Goal: Task Accomplishment & Management: Manage account settings

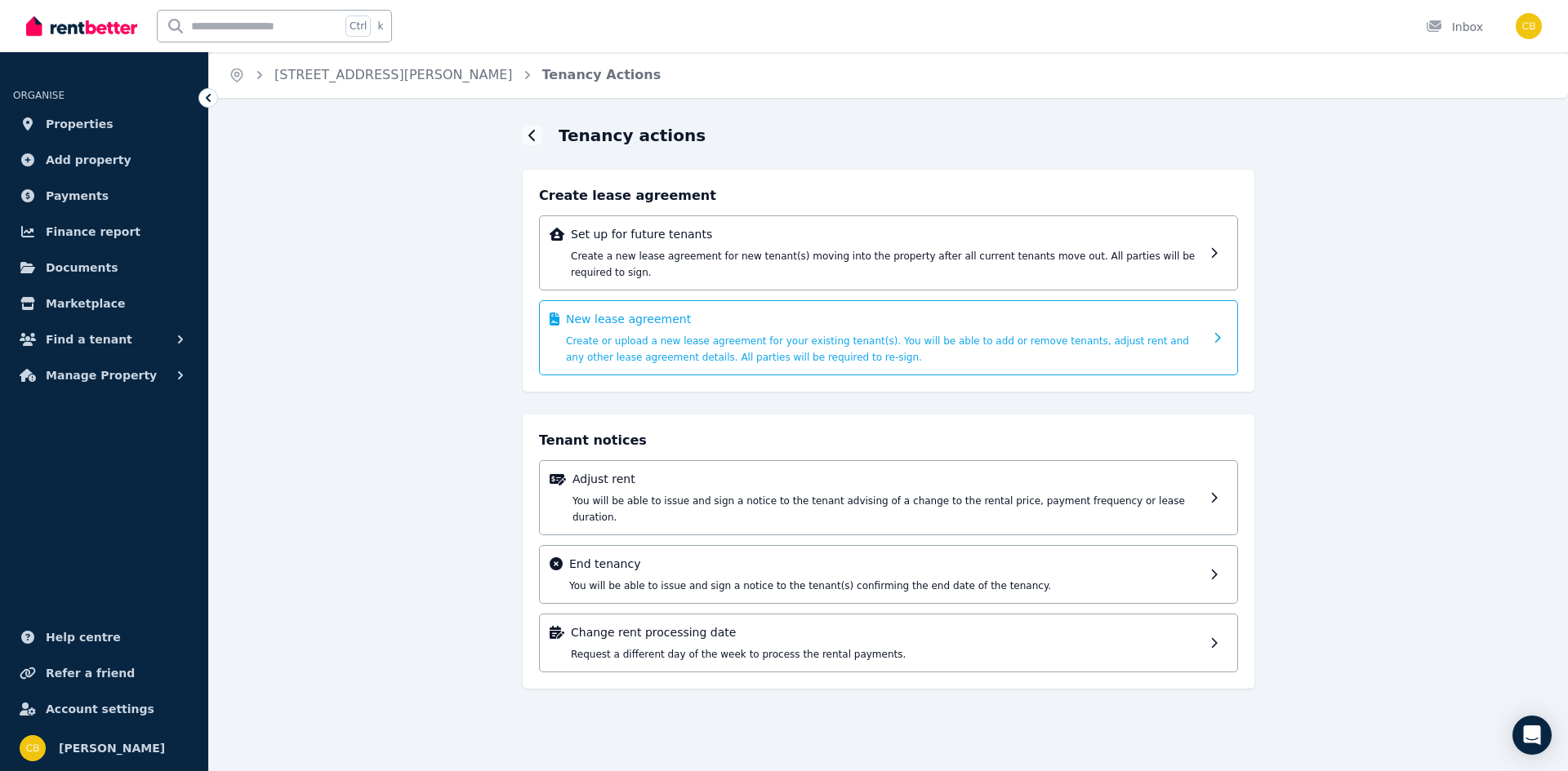
click at [766, 336] on span "Create or upload a new lease agreement for your existing tenant(s). You will be…" at bounding box center [877, 349] width 623 height 28
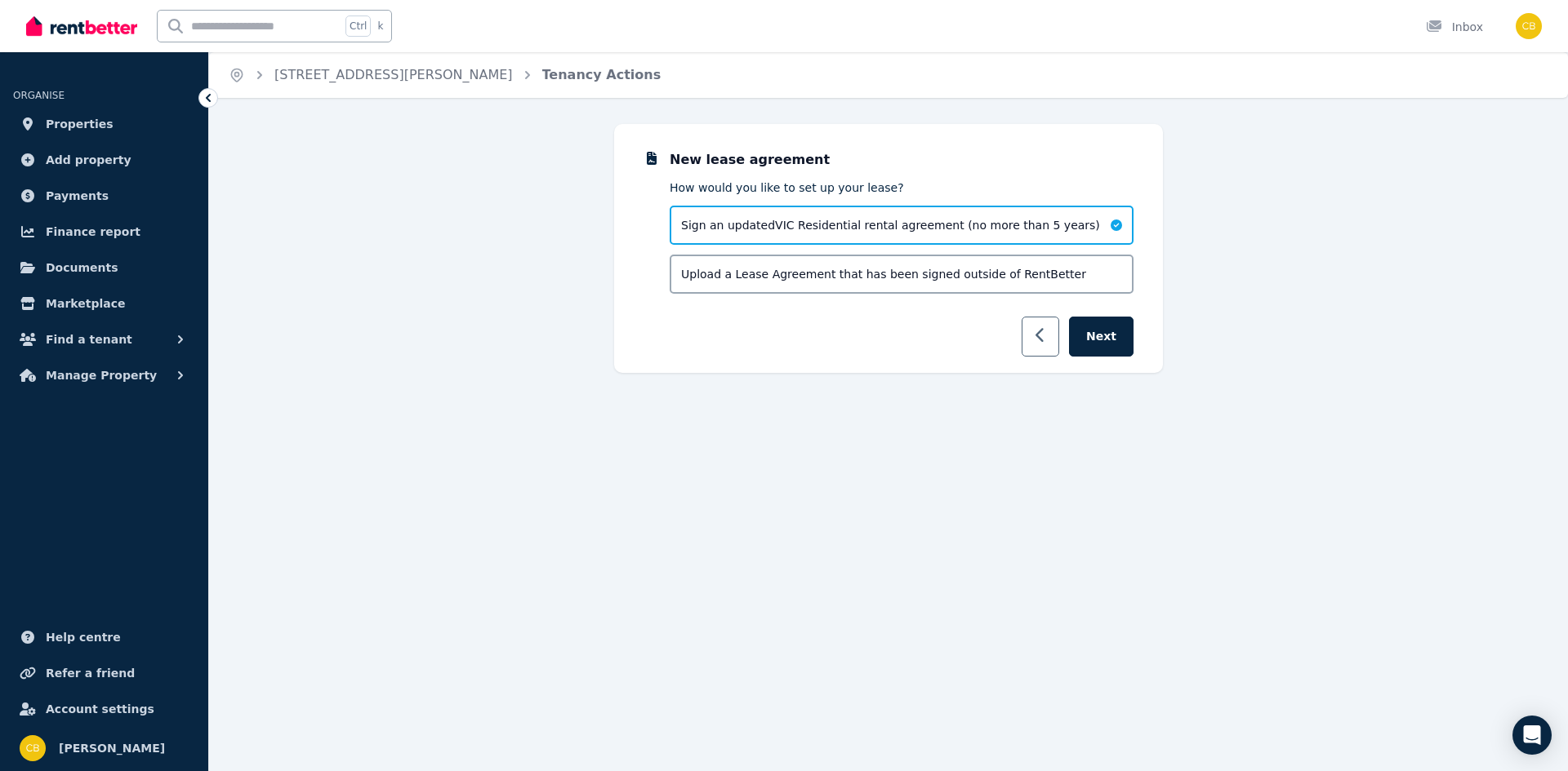
click at [1042, 332] on icon "button" at bounding box center [1040, 335] width 11 height 16
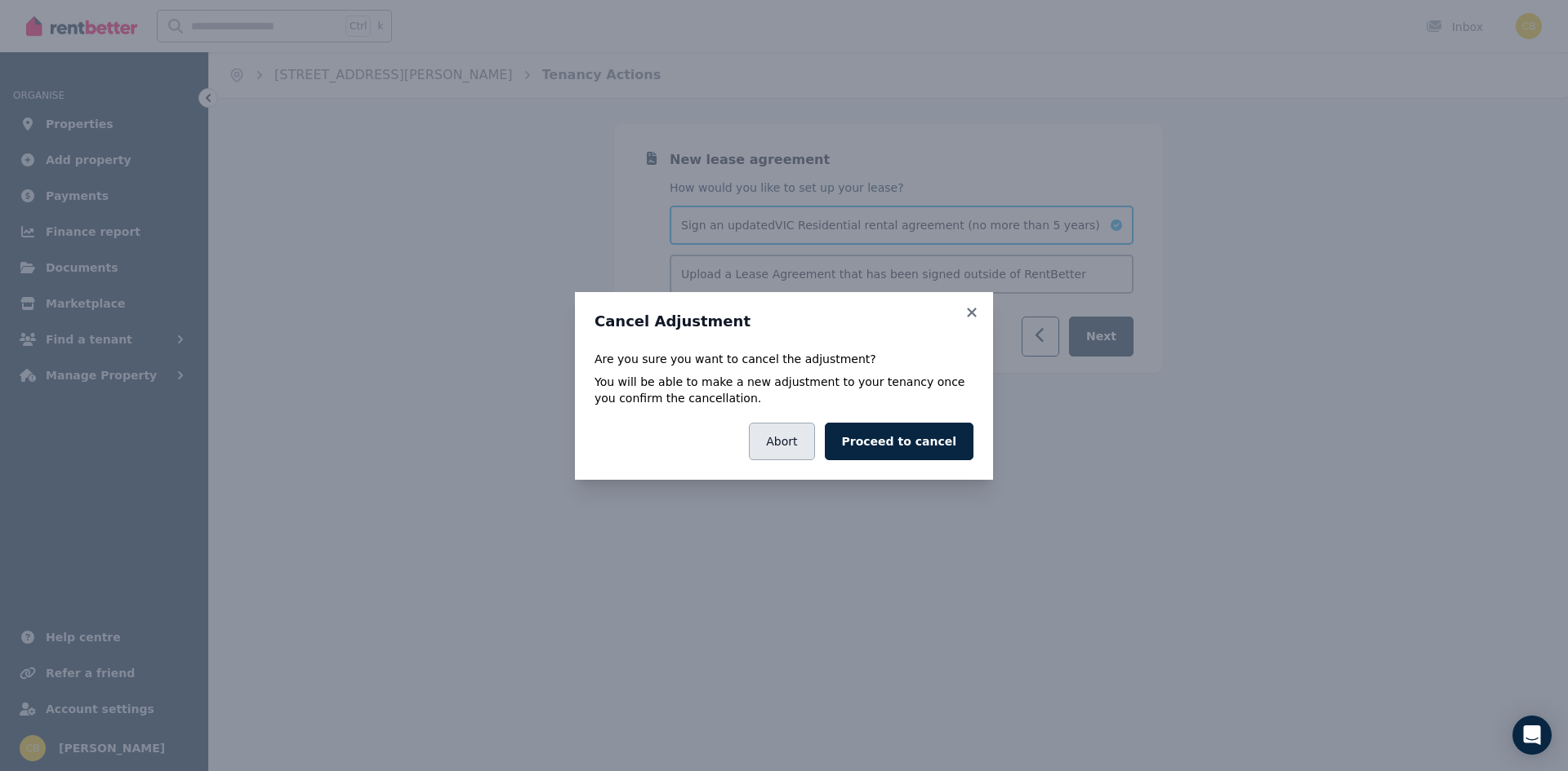
click at [812, 430] on button "Abort" at bounding box center [781, 441] width 65 height 38
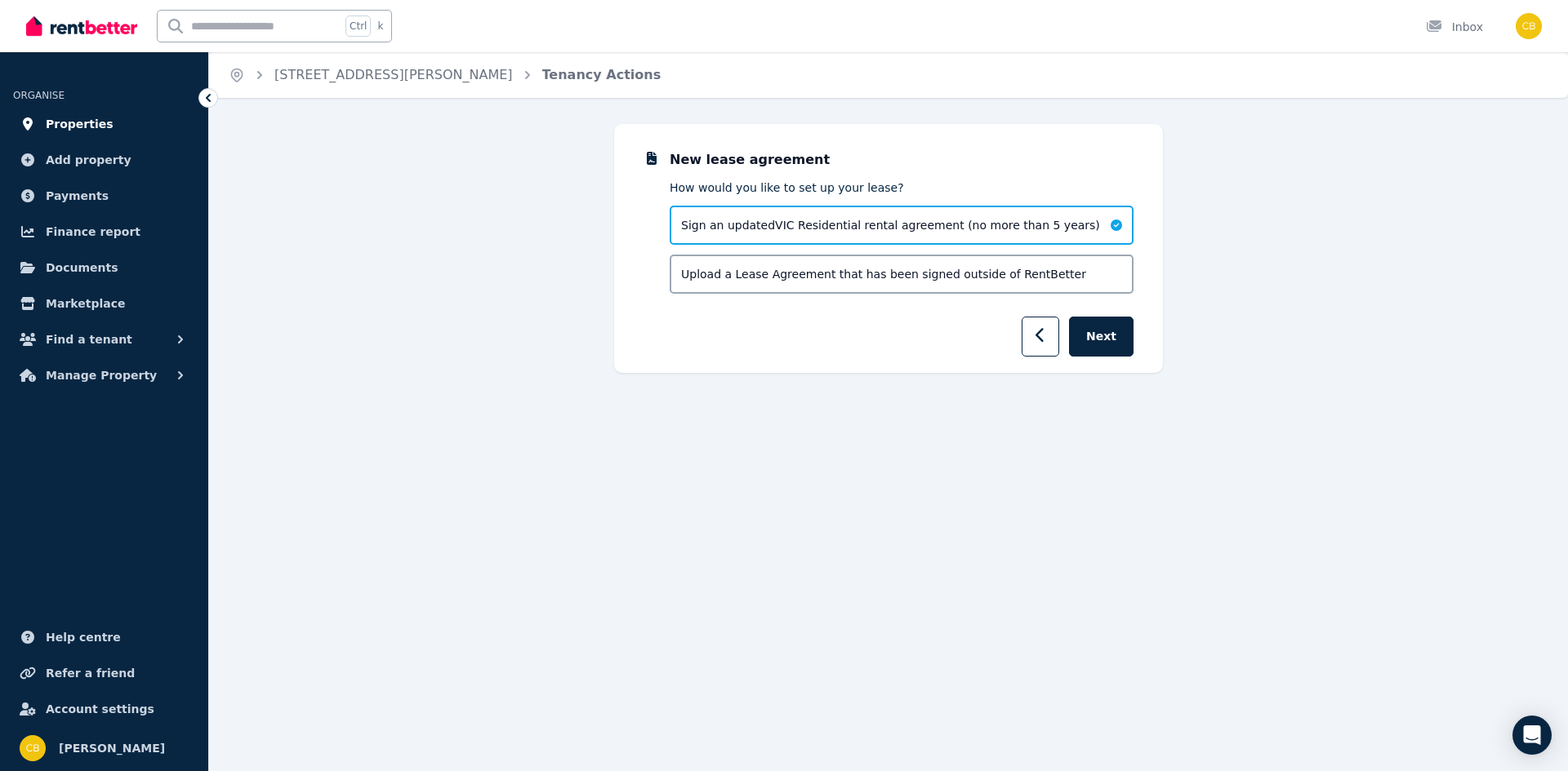
click at [96, 119] on span "Properties" at bounding box center [80, 124] width 68 height 19
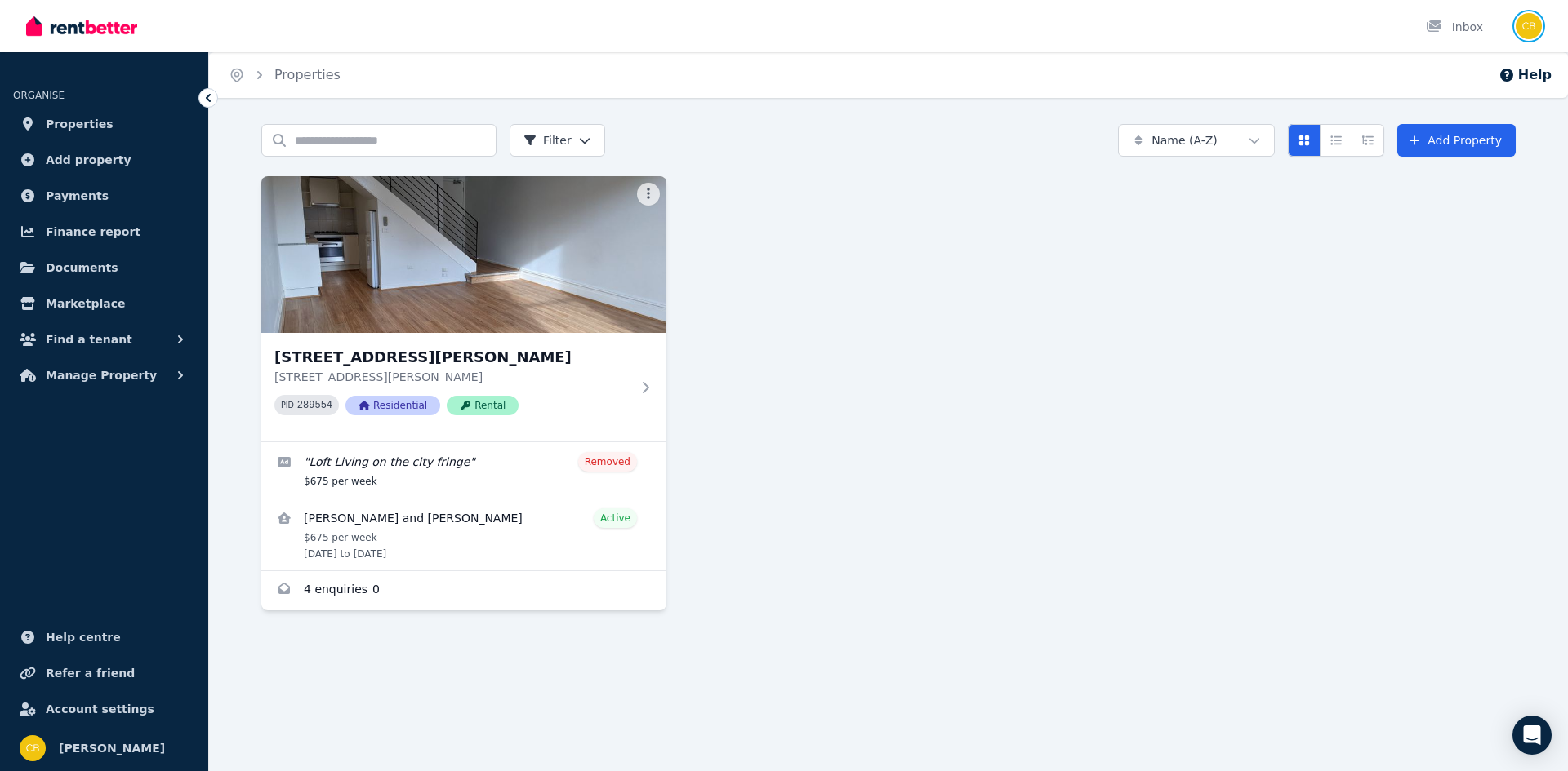
click at [1527, 21] on img "button" at bounding box center [1528, 25] width 26 height 26
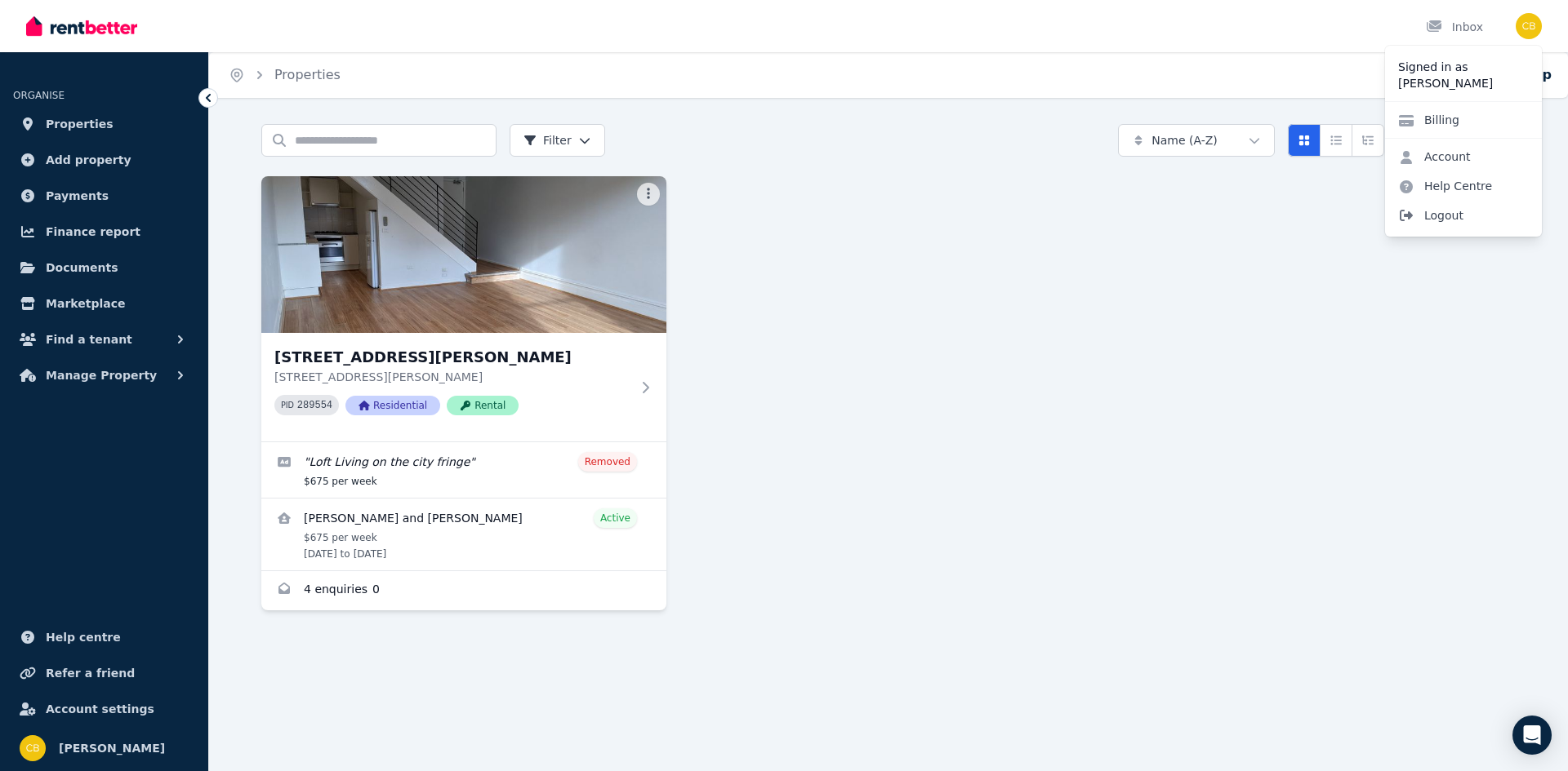
click at [1435, 214] on span "Logout" at bounding box center [1463, 215] width 157 height 29
